Goal: Transaction & Acquisition: Purchase product/service

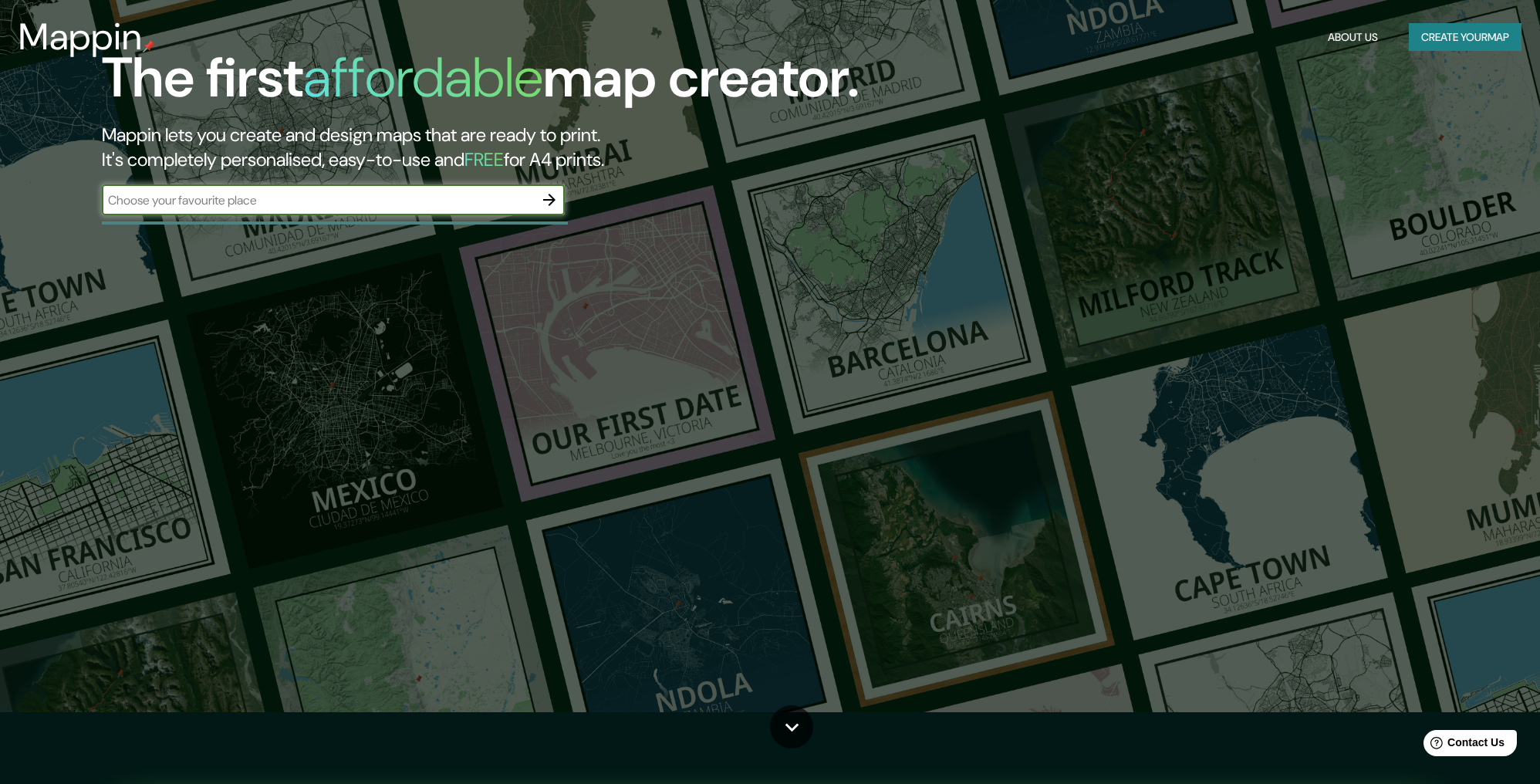
scroll to position [69, 0]
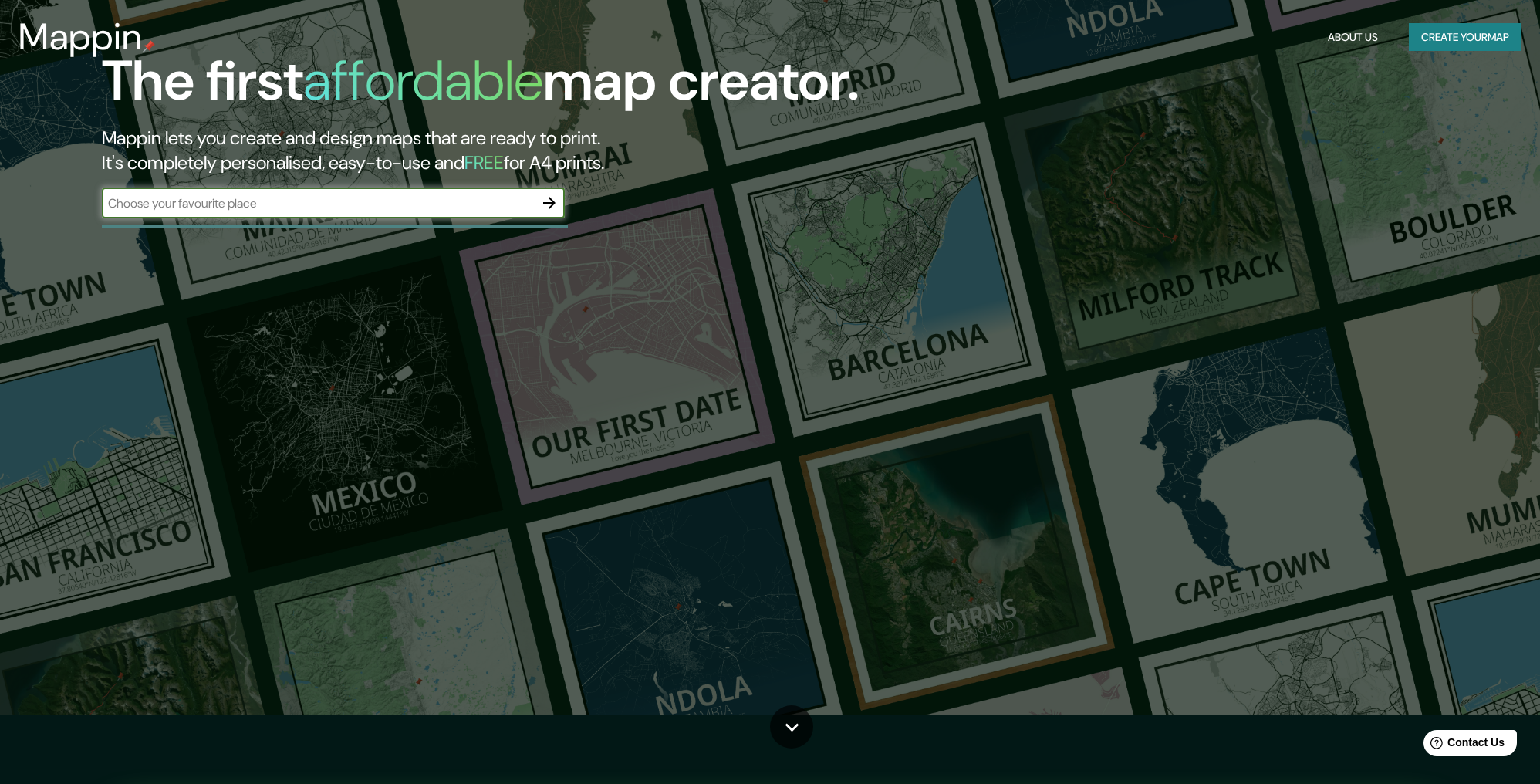
click at [262, 199] on input "text" at bounding box center [318, 204] width 432 height 18
type input "[GEOGRAPHIC_DATA], [GEOGRAPHIC_DATA]"
click at [554, 202] on icon "button" at bounding box center [549, 203] width 19 height 19
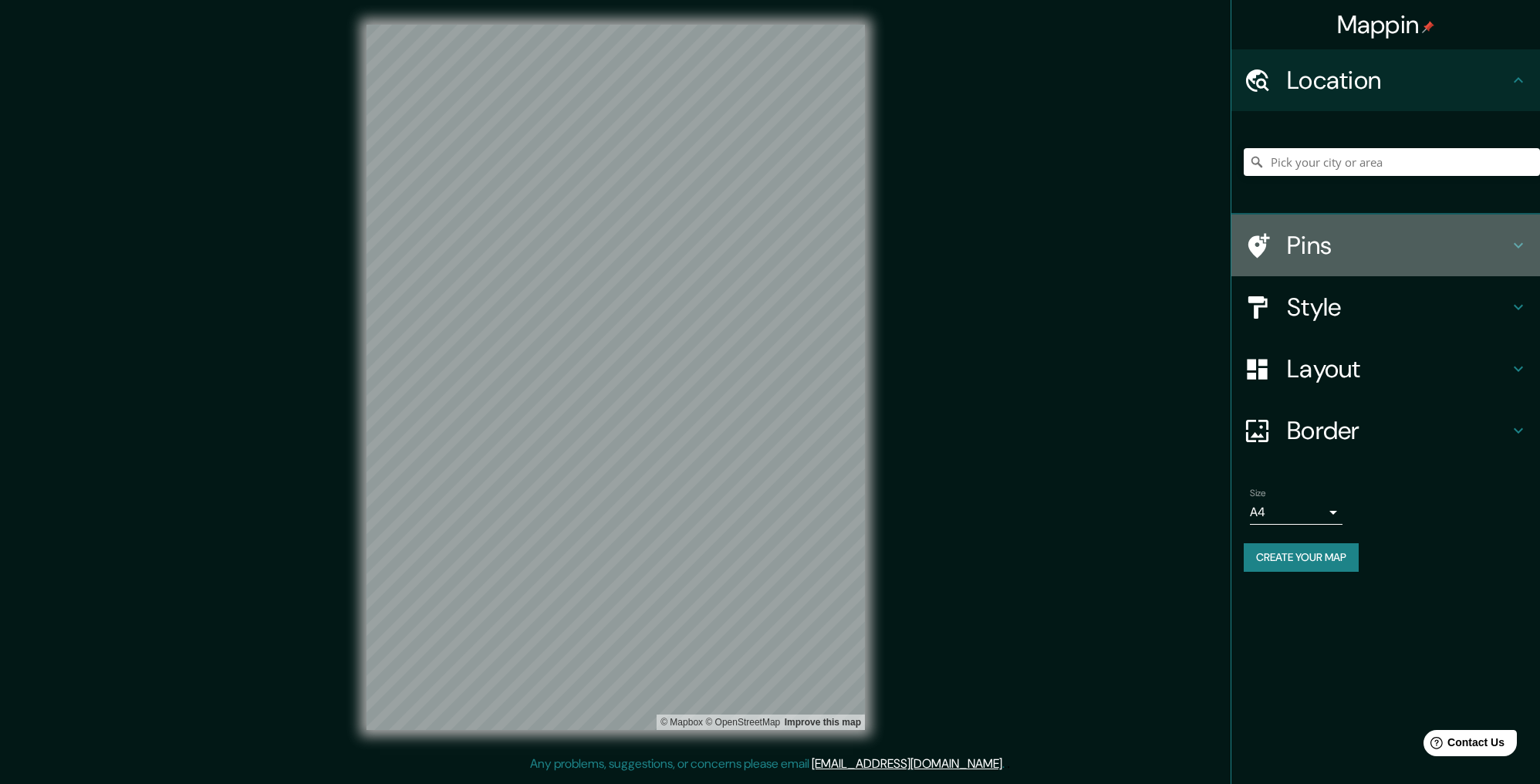
click at [1522, 244] on icon at bounding box center [1518, 245] width 9 height 5
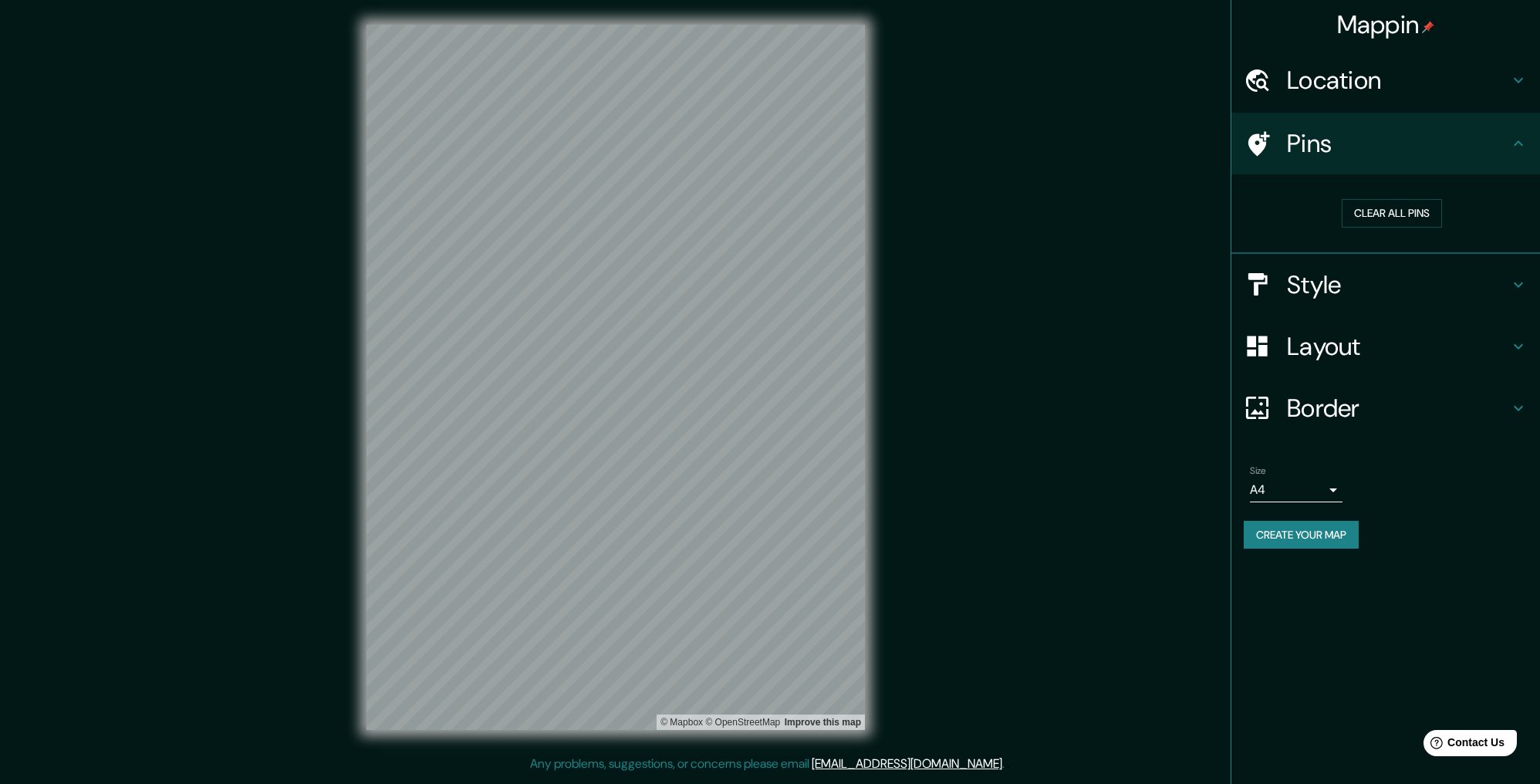
click at [1345, 285] on h4 "Style" at bounding box center [1398, 284] width 222 height 30
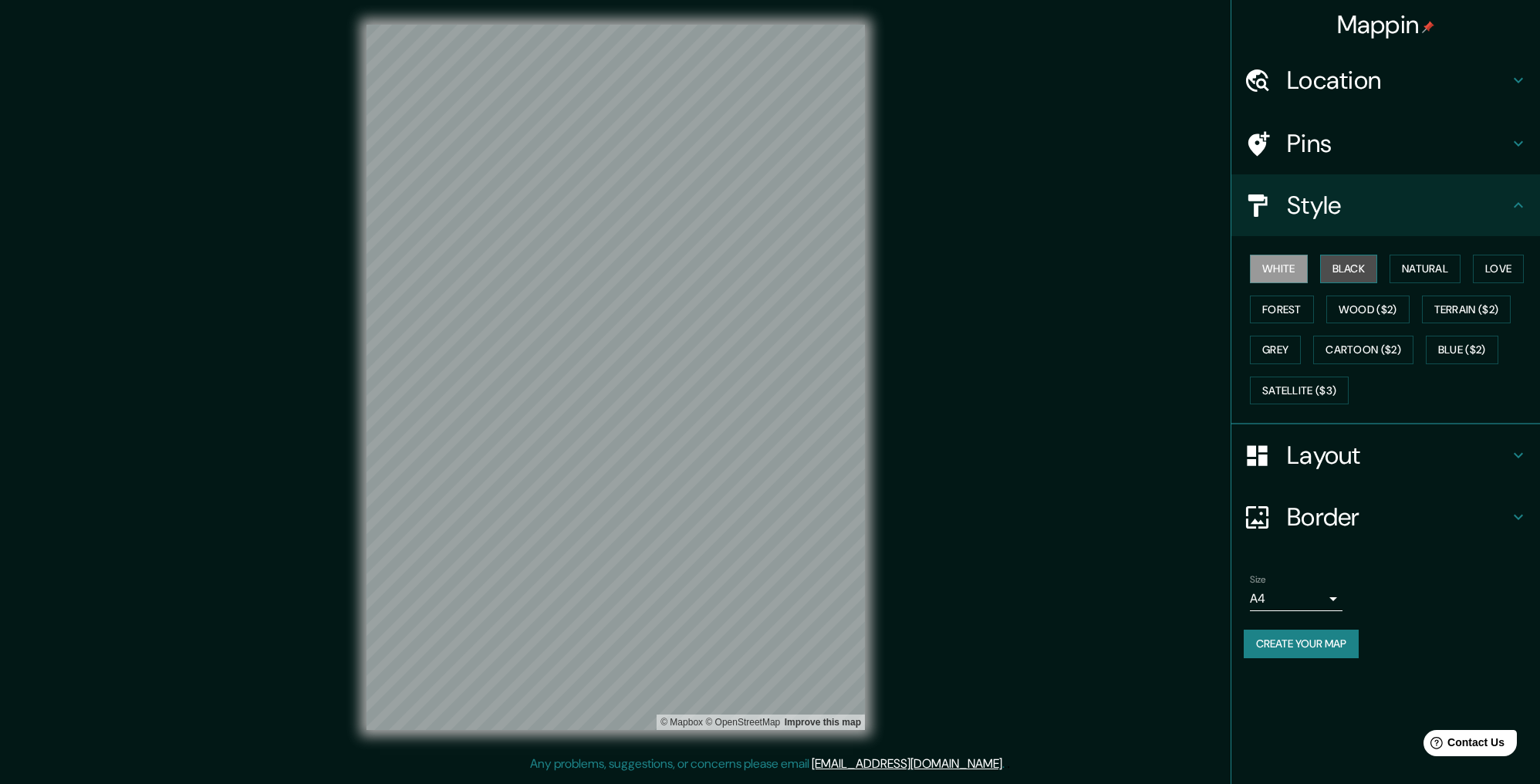
click at [1344, 277] on button "Black" at bounding box center [1349, 269] width 58 height 29
click at [1398, 273] on button "Natural" at bounding box center [1425, 269] width 71 height 29
click at [1495, 264] on button "Love" at bounding box center [1499, 269] width 51 height 29
click at [1471, 309] on button "Terrain ($2)" at bounding box center [1466, 309] width 90 height 29
click at [1385, 316] on button "Wood ($2)" at bounding box center [1368, 309] width 84 height 29
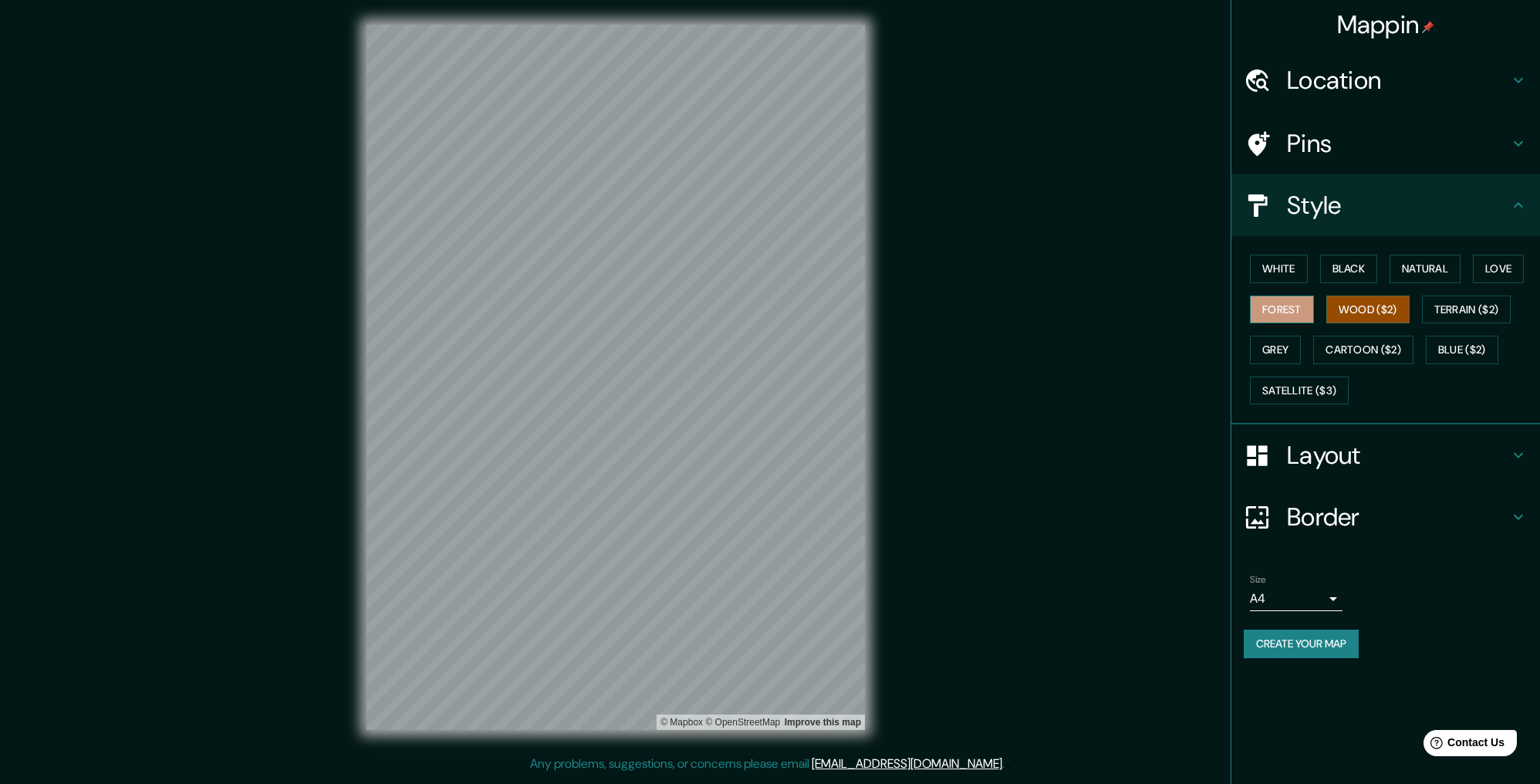
click at [1269, 316] on button "Forest" at bounding box center [1281, 309] width 64 height 29
click at [1273, 348] on button "Grey" at bounding box center [1275, 349] width 51 height 29
click at [1360, 356] on button "Cartoon ($2)" at bounding box center [1364, 349] width 100 height 29
click at [1460, 352] on button "Blue ($2)" at bounding box center [1462, 349] width 73 height 29
click at [1306, 385] on button "Satellite ($3)" at bounding box center [1299, 391] width 98 height 29
